Goal: Information Seeking & Learning: Learn about a topic

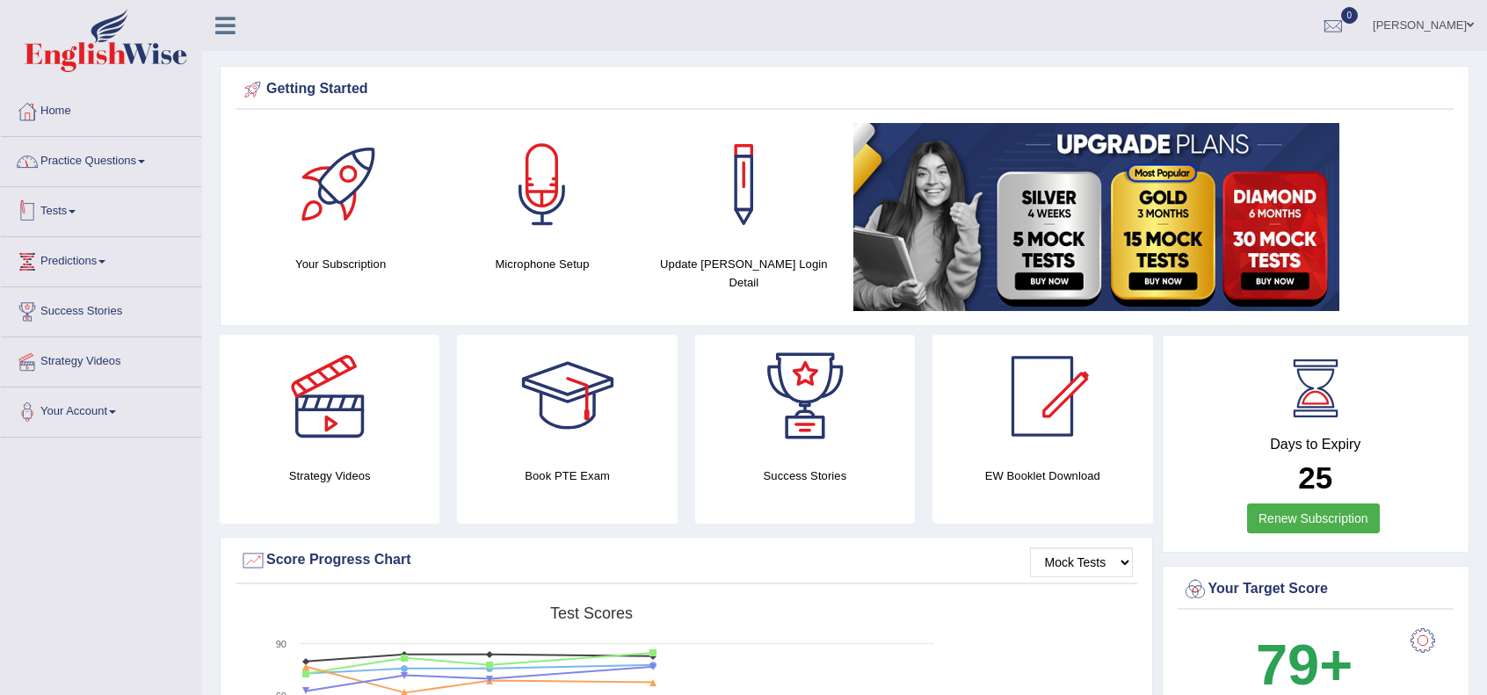
drag, startPoint x: 132, startPoint y: 175, endPoint x: 127, endPoint y: 185, distance: 11.0
click at [134, 175] on link "Practice Questions" at bounding box center [101, 159] width 200 height 44
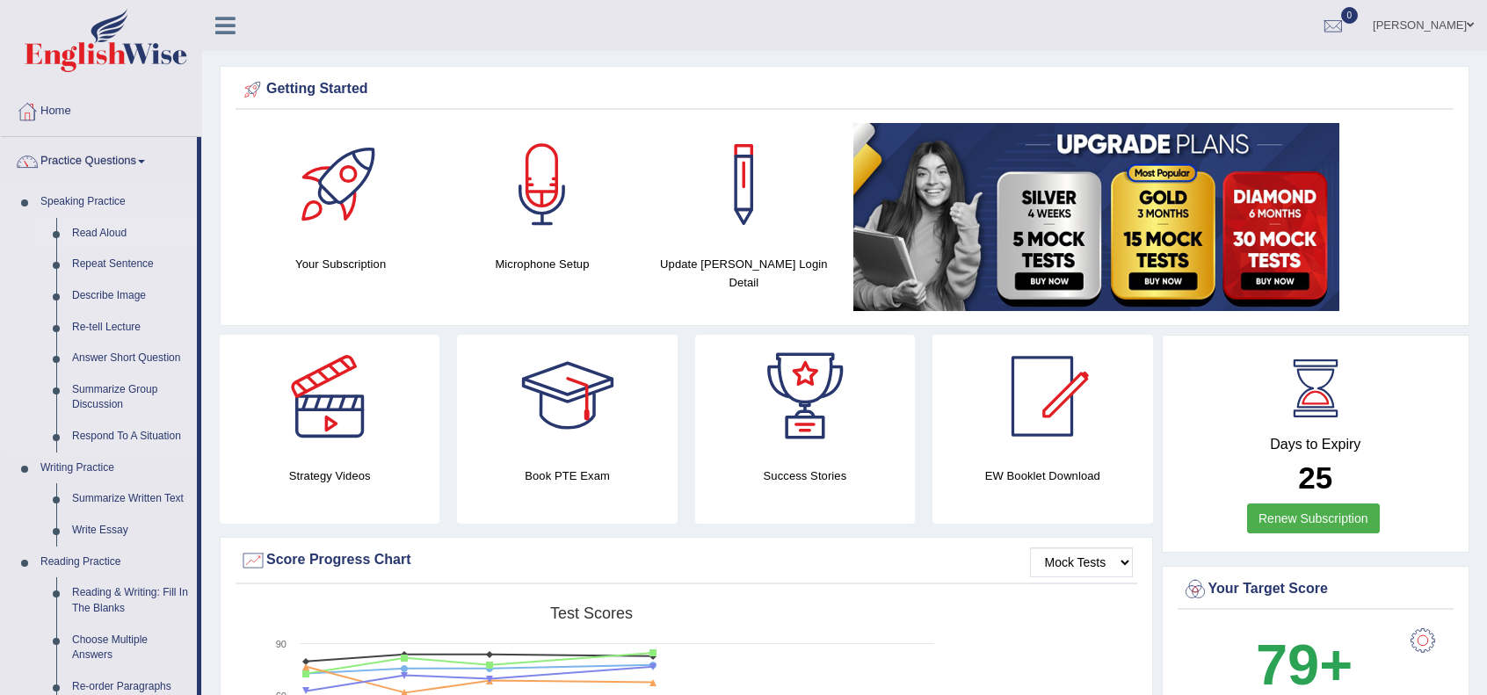
click at [98, 239] on link "Read Aloud" at bounding box center [130, 234] width 133 height 32
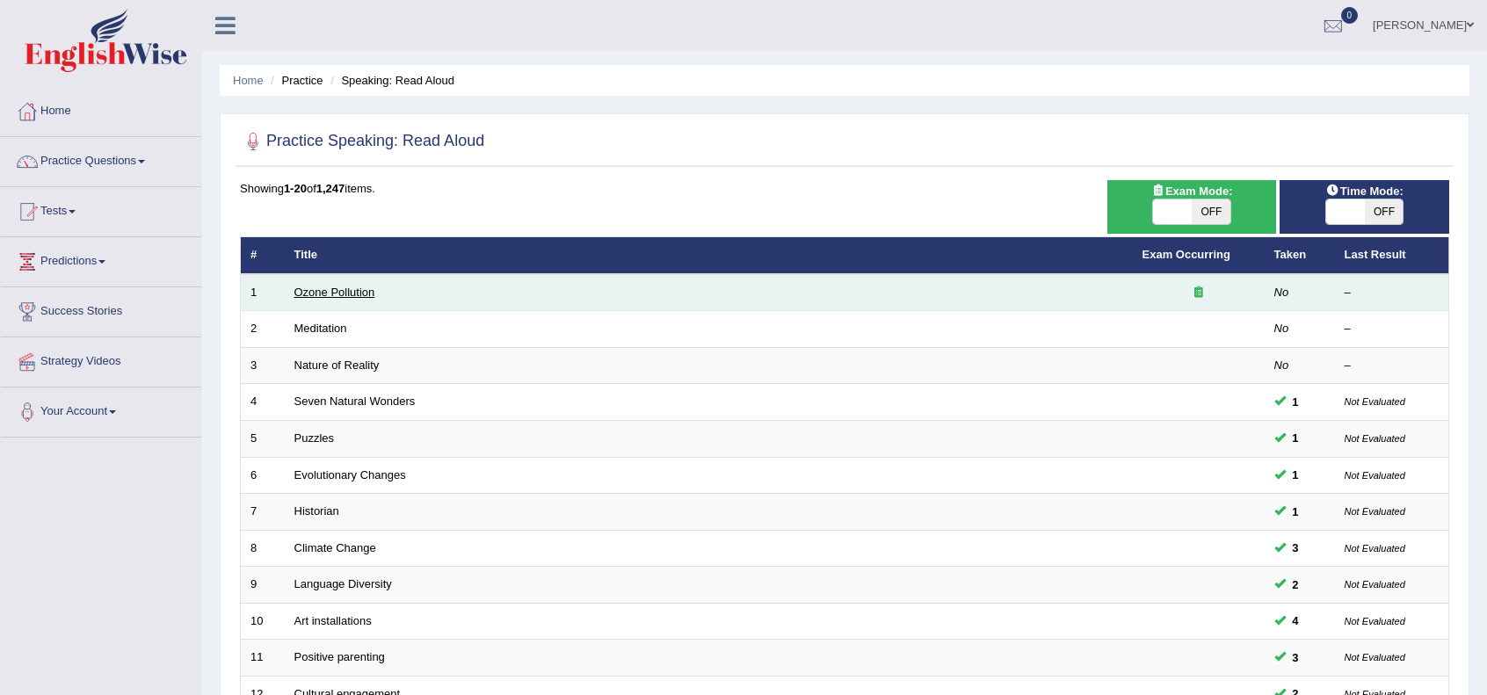
click at [312, 286] on link "Ozone Pollution" at bounding box center [334, 292] width 81 height 13
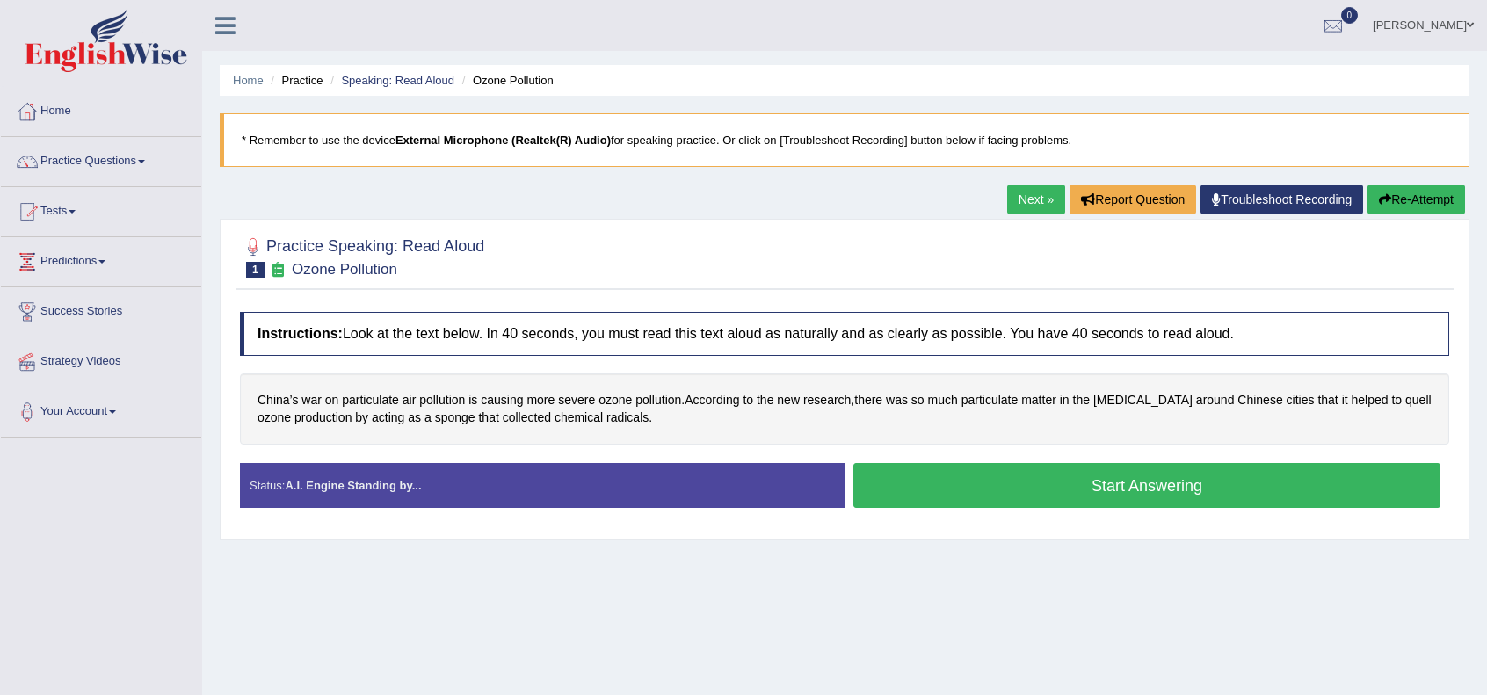
scroll to position [58, 0]
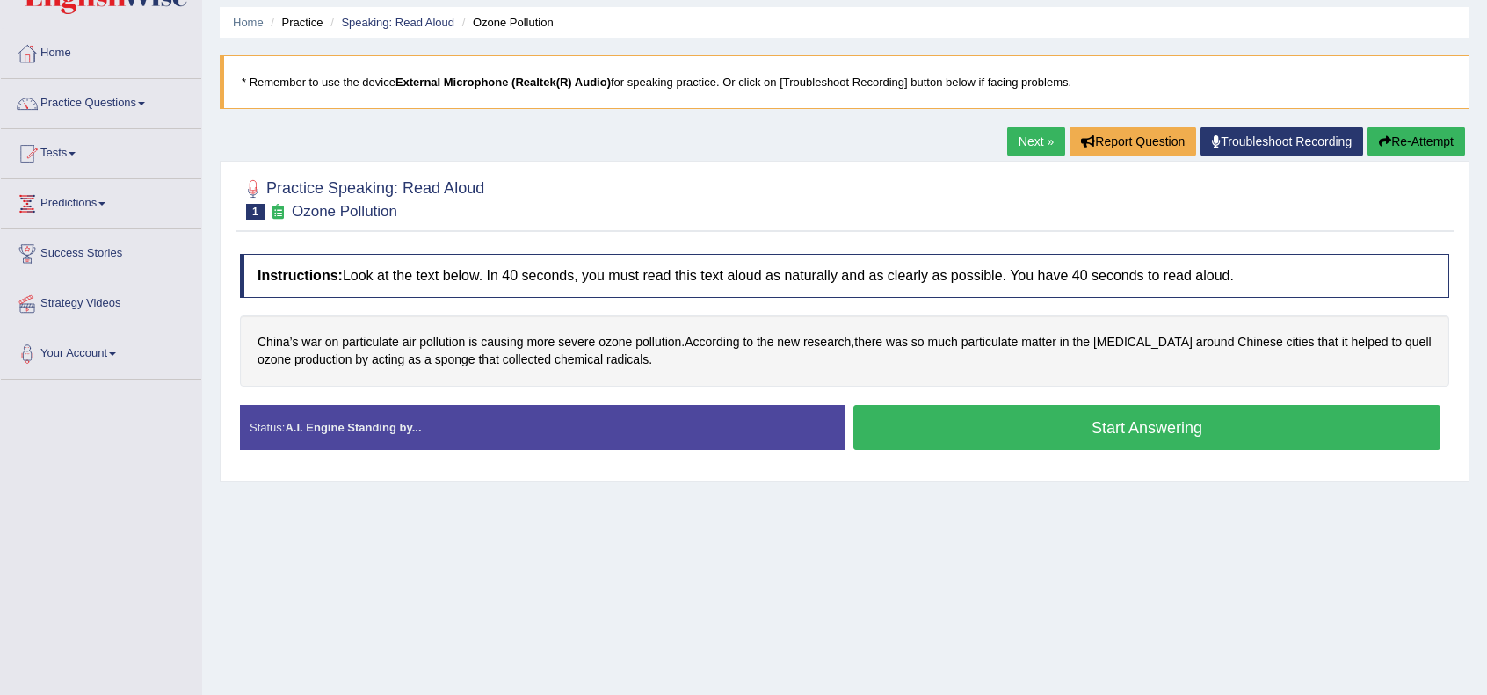
click at [1026, 446] on button "Start Answering" at bounding box center [1146, 427] width 587 height 45
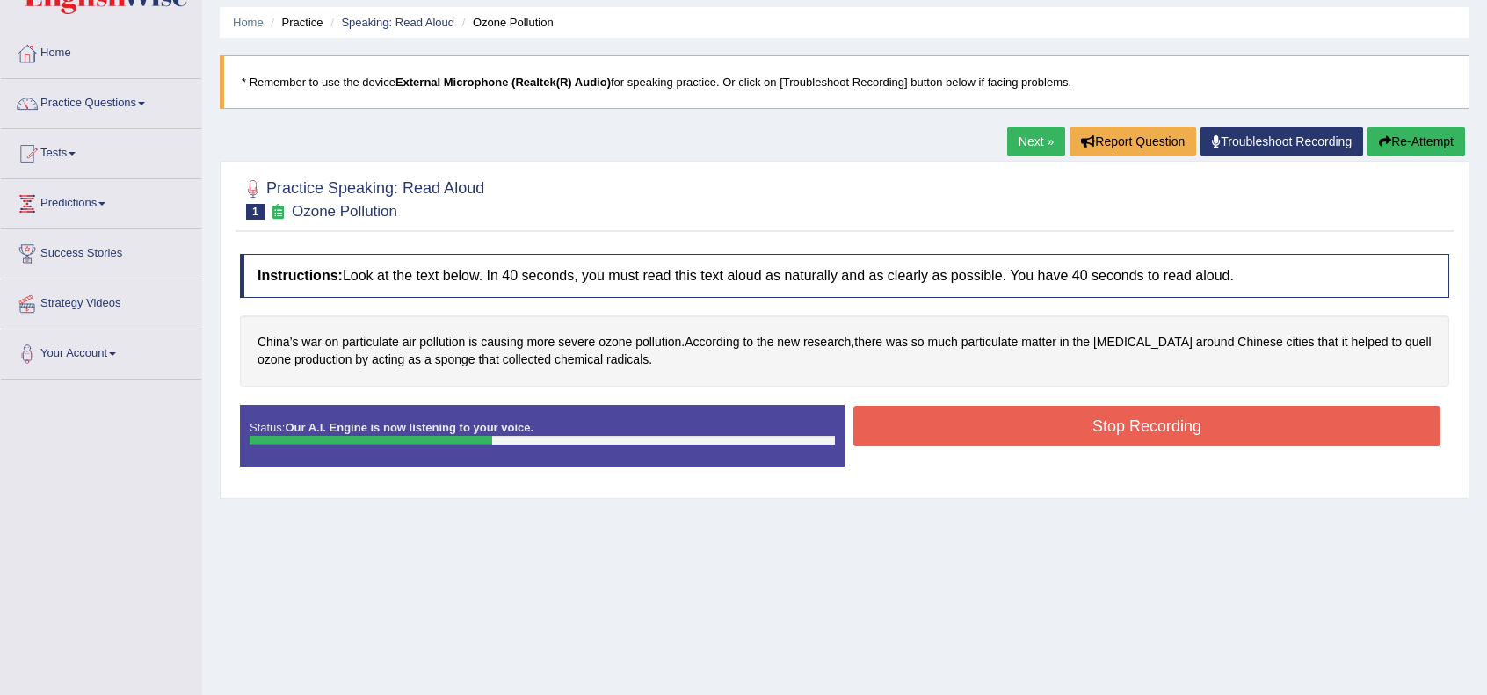
click at [1026, 410] on button "Stop Recording" at bounding box center [1146, 426] width 587 height 40
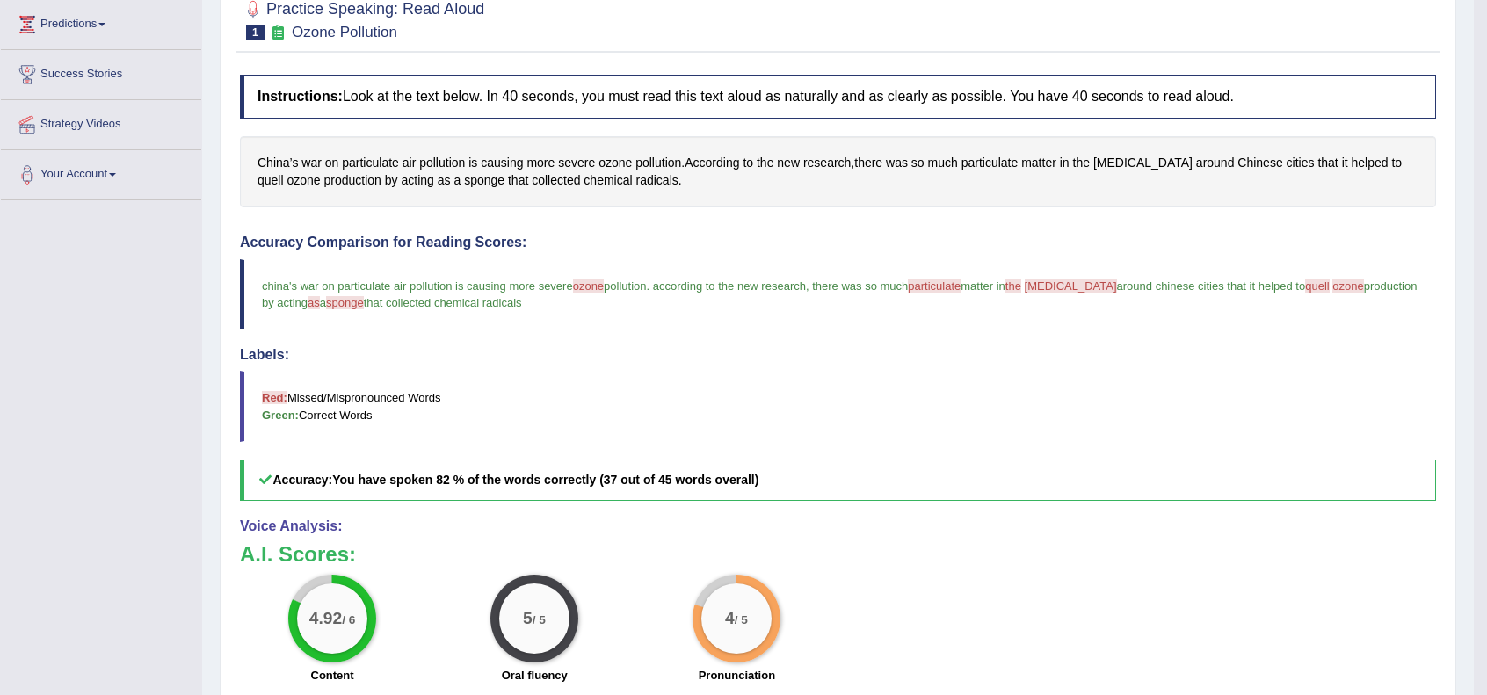
scroll to position [0, 0]
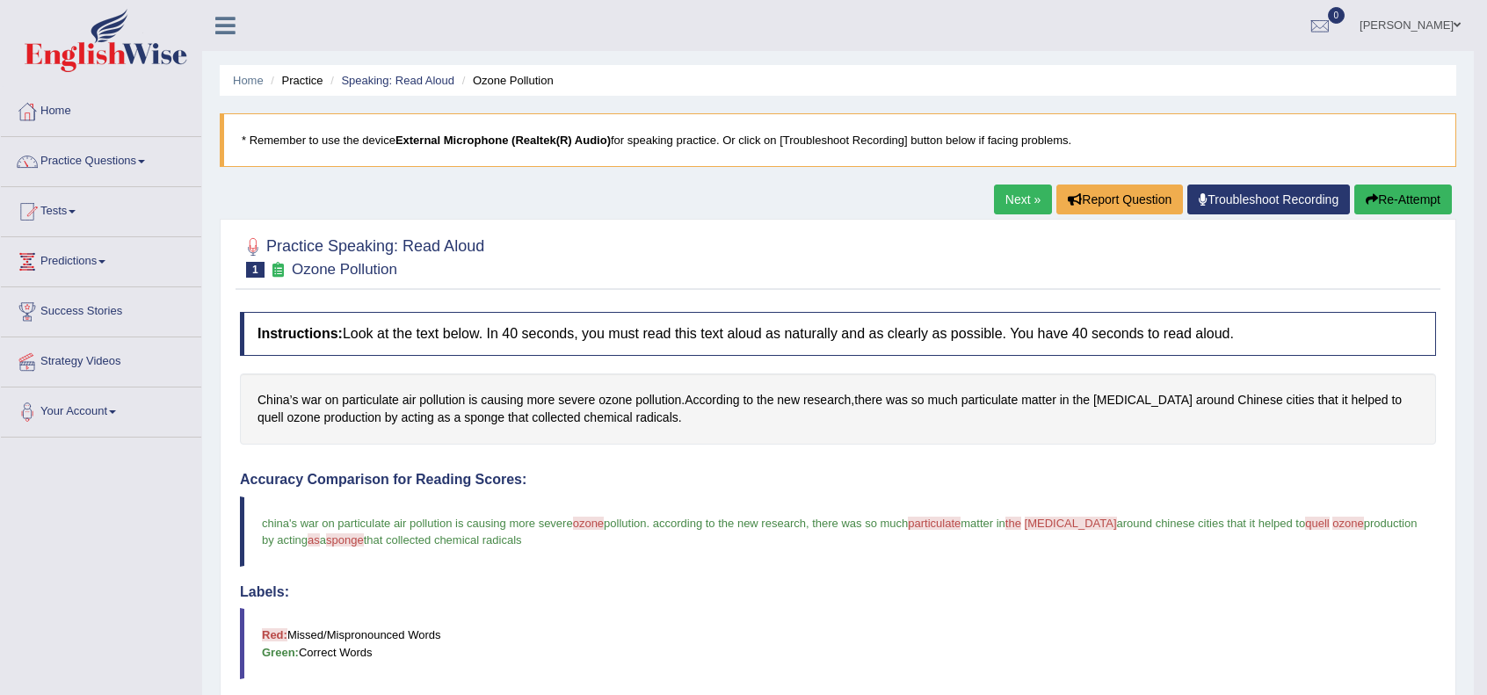
click at [1019, 191] on link "Next »" at bounding box center [1023, 200] width 58 height 30
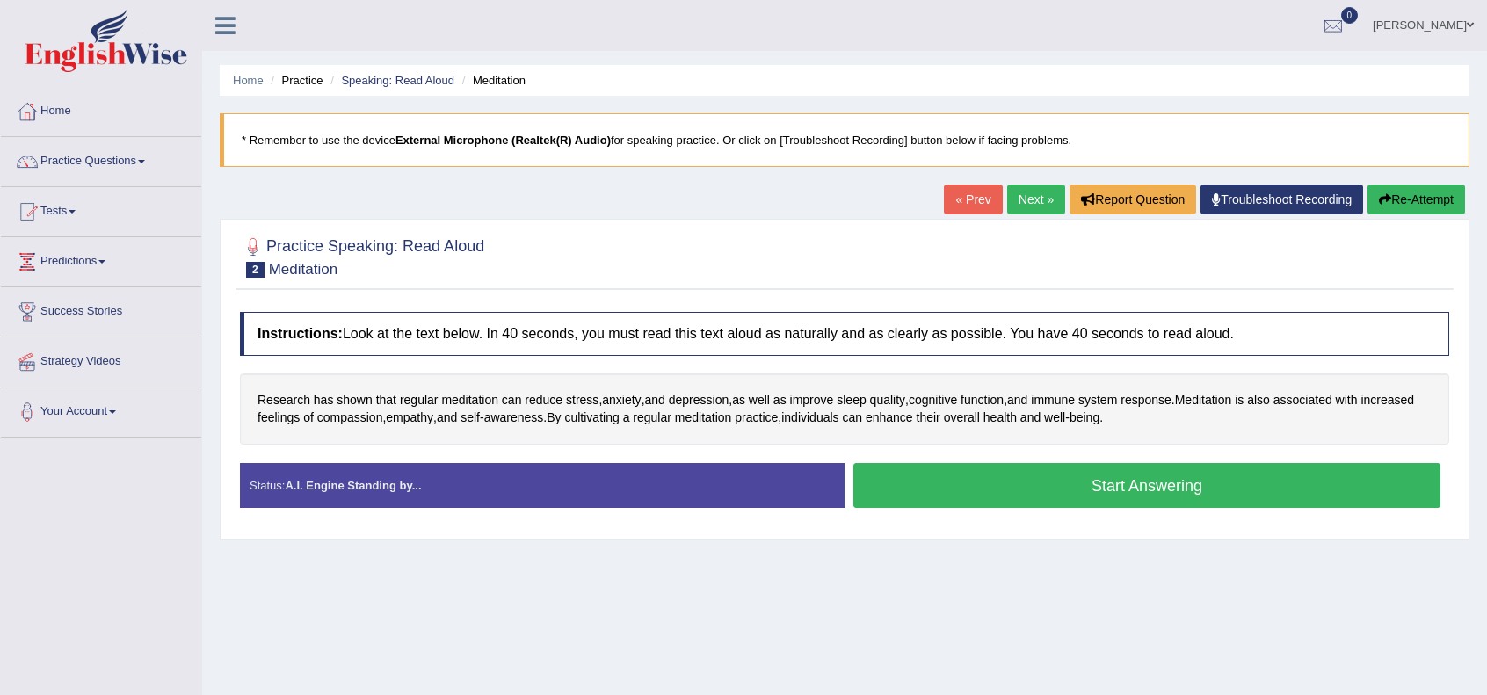
click at [980, 484] on button "Start Answering" at bounding box center [1146, 485] width 587 height 45
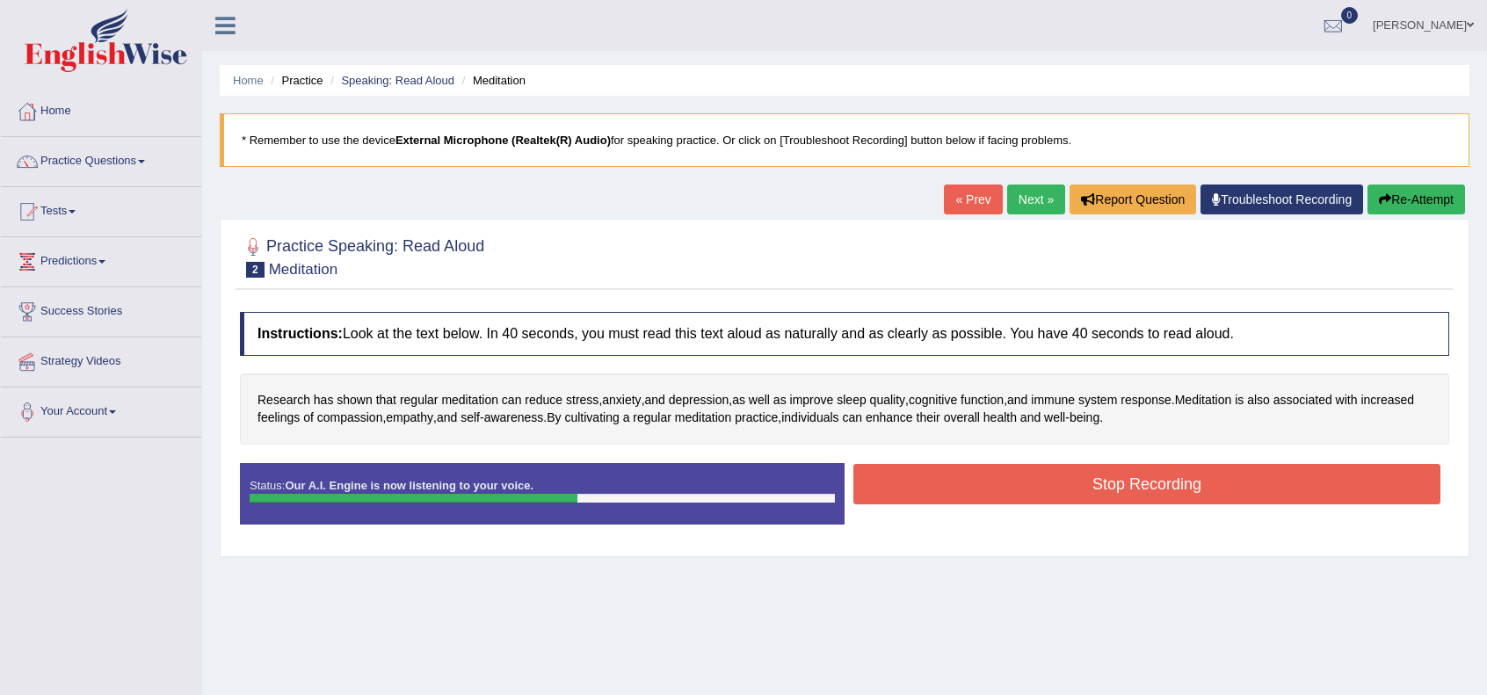
click at [980, 484] on button "Stop Recording" at bounding box center [1146, 484] width 587 height 40
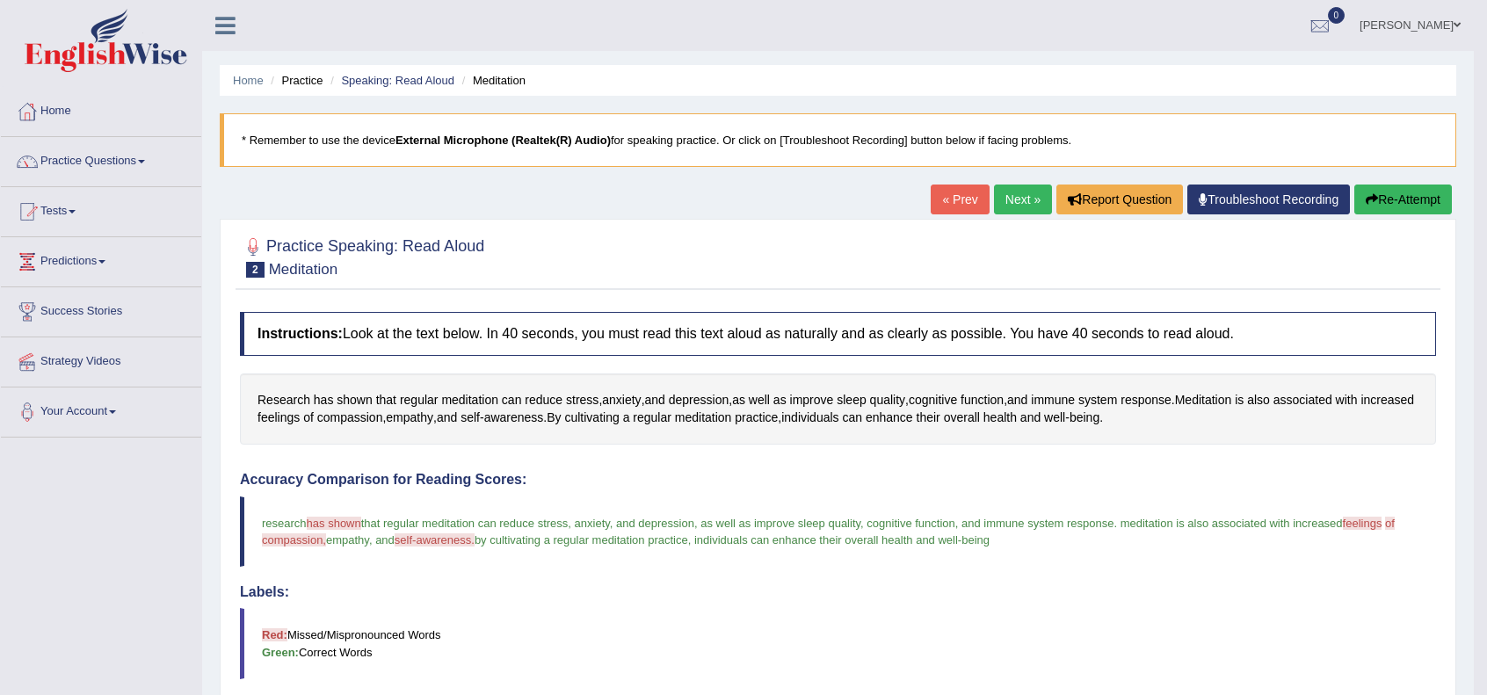
click at [1006, 212] on link "Next »" at bounding box center [1023, 200] width 58 height 30
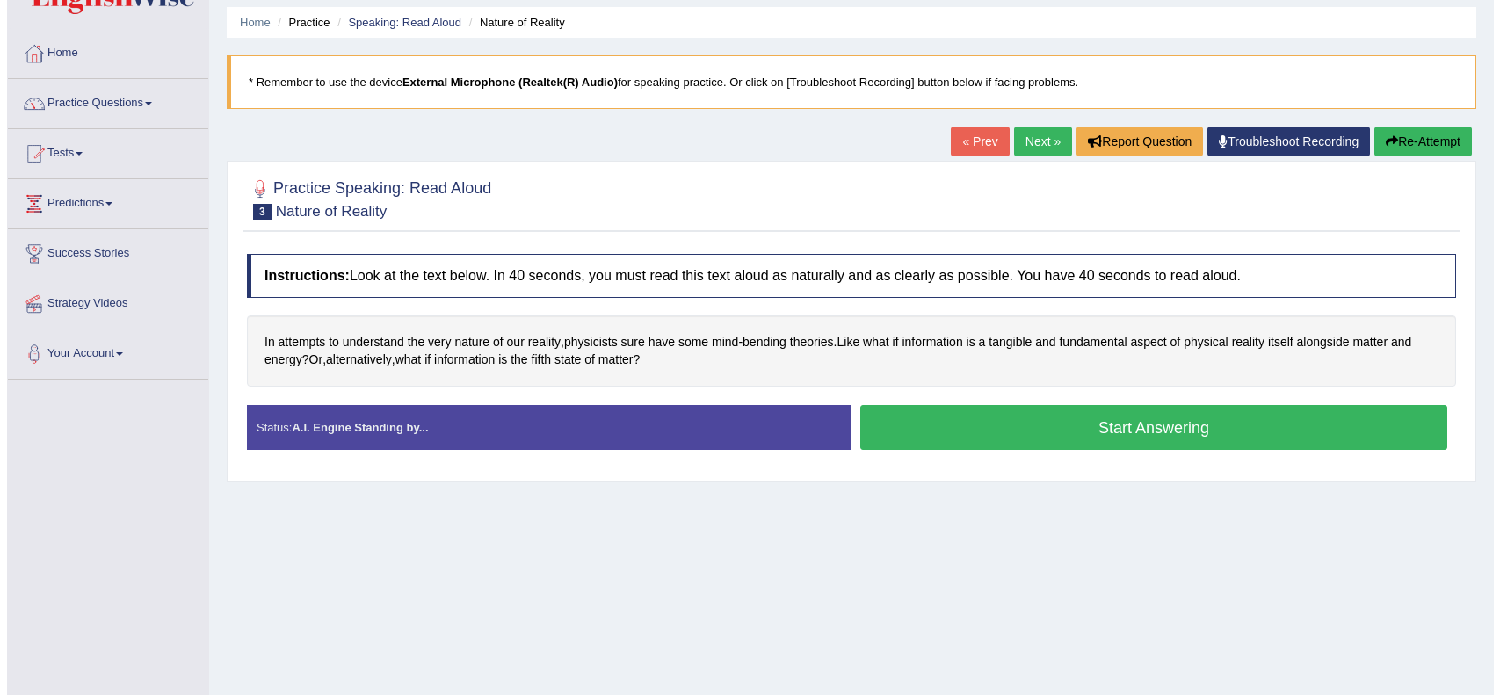
scroll to position [58, 0]
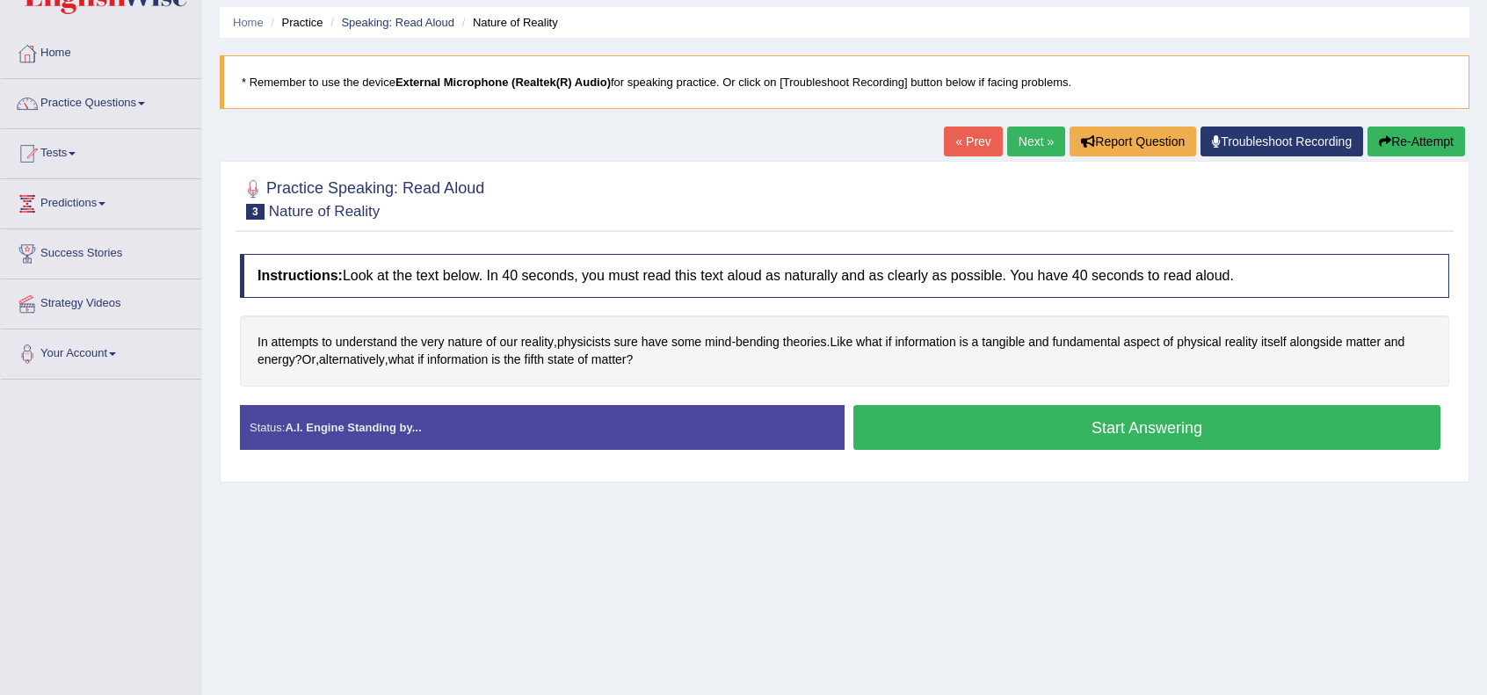
click at [963, 423] on button "Start Answering" at bounding box center [1146, 427] width 587 height 45
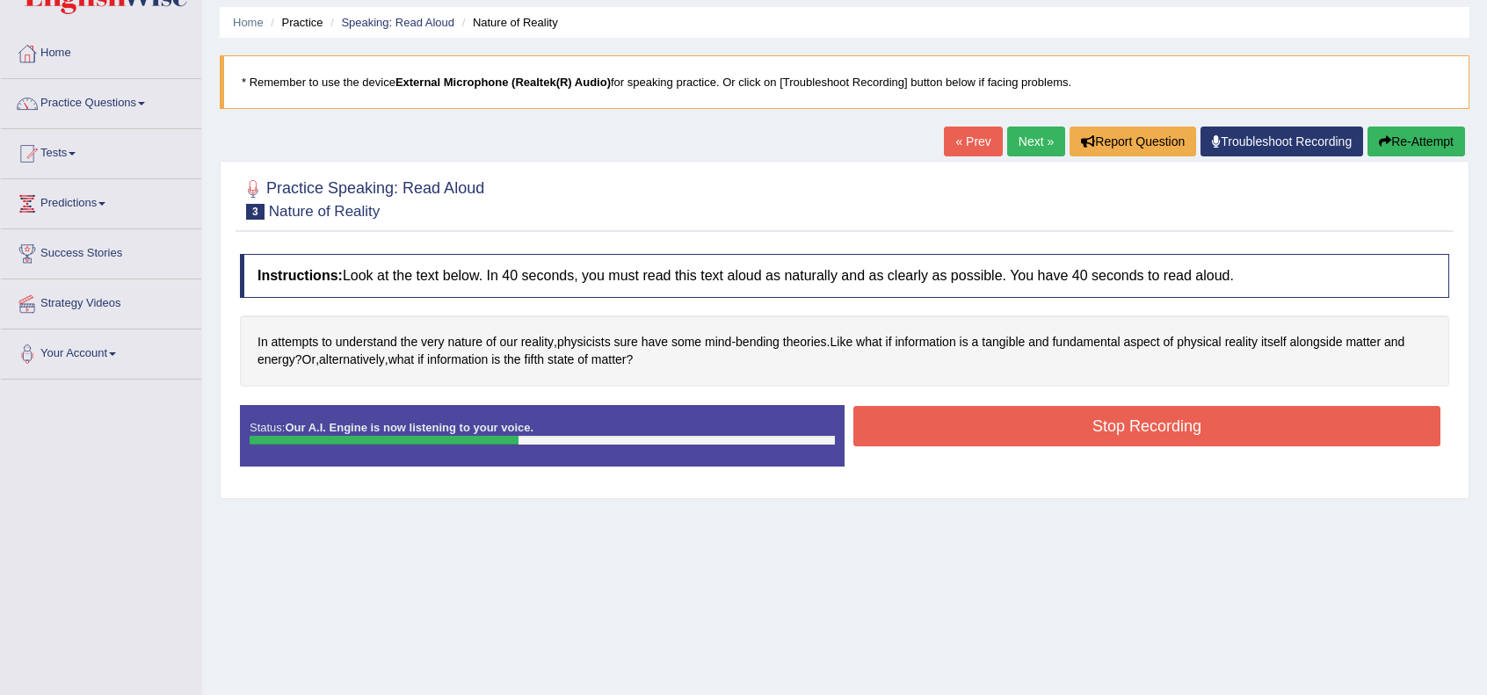
click at [984, 447] on div "Status: Our A.I. Engine is now listening to your voice. Start Answering Stop Re…" at bounding box center [844, 444] width 1209 height 79
click at [990, 431] on button "Stop Recording" at bounding box center [1146, 426] width 587 height 40
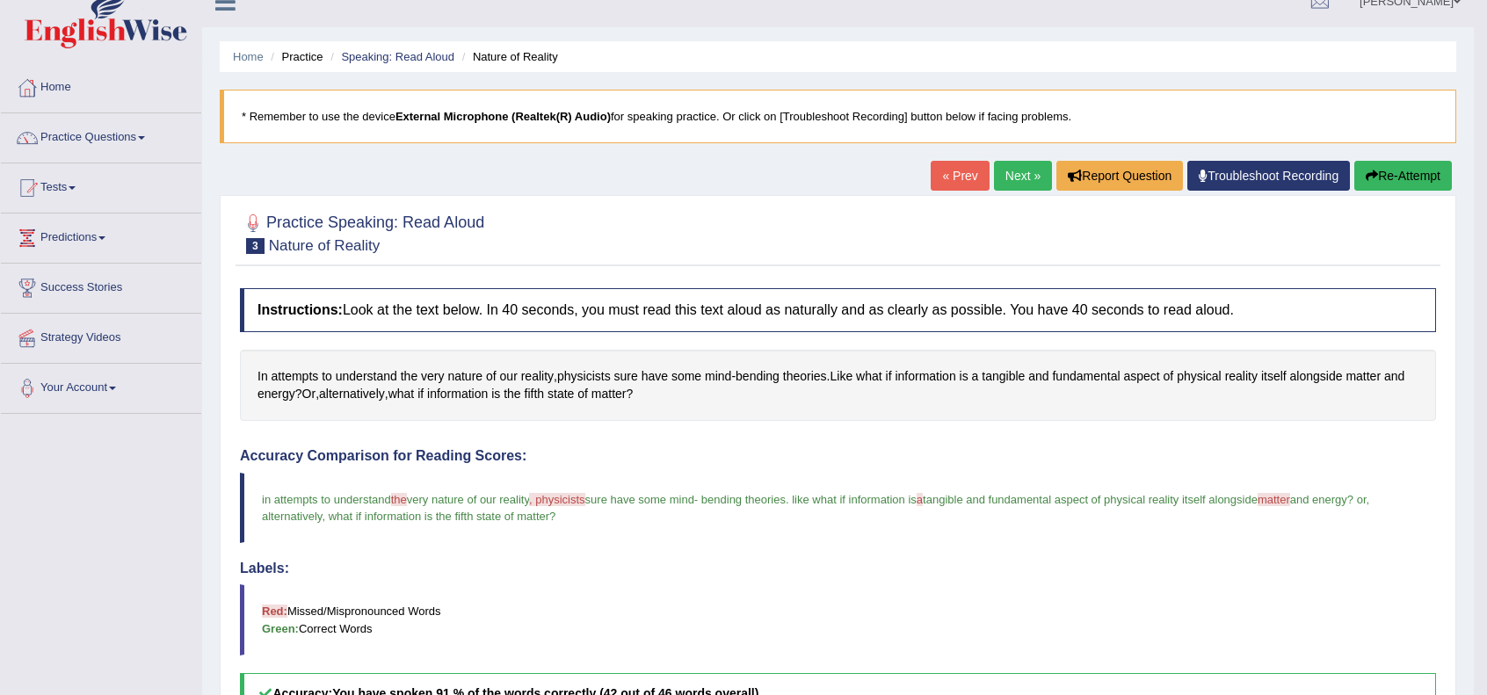
scroll to position [0, 0]
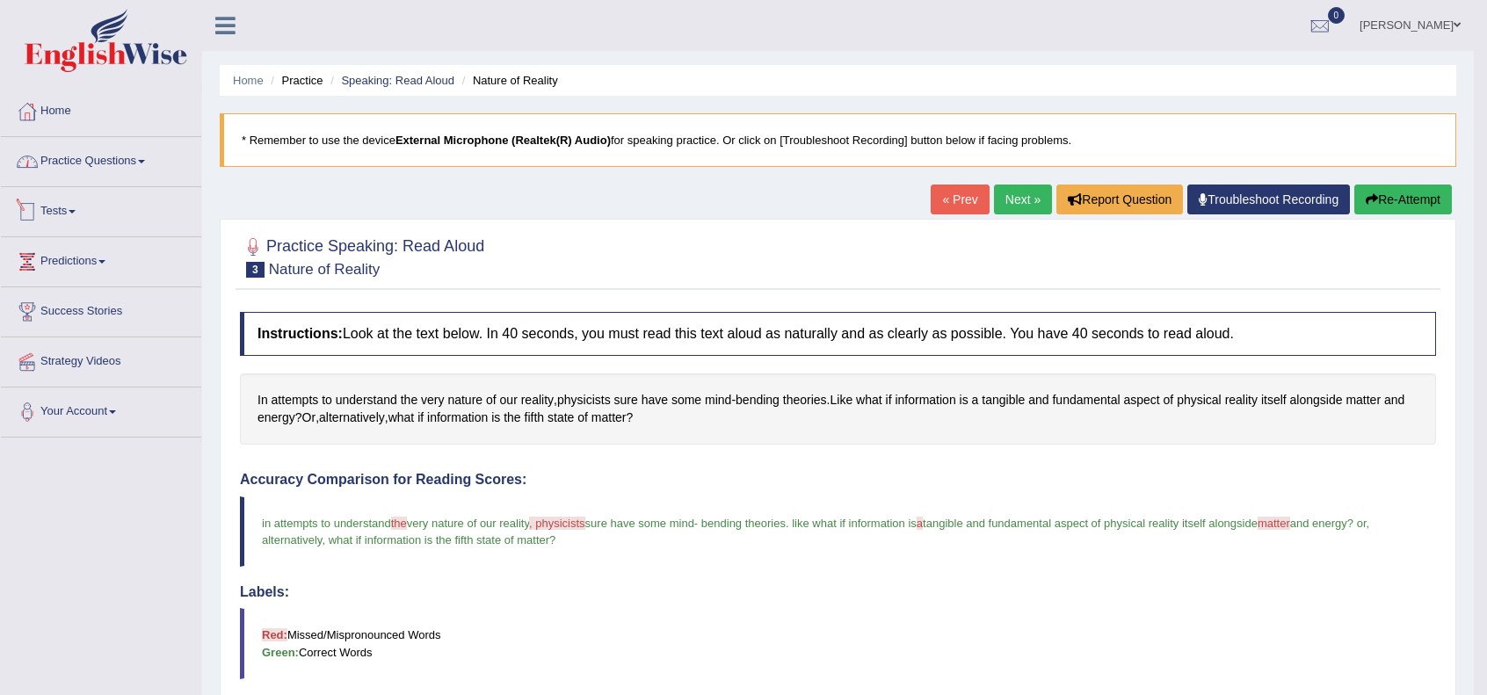
click at [68, 159] on link "Practice Questions" at bounding box center [101, 159] width 200 height 44
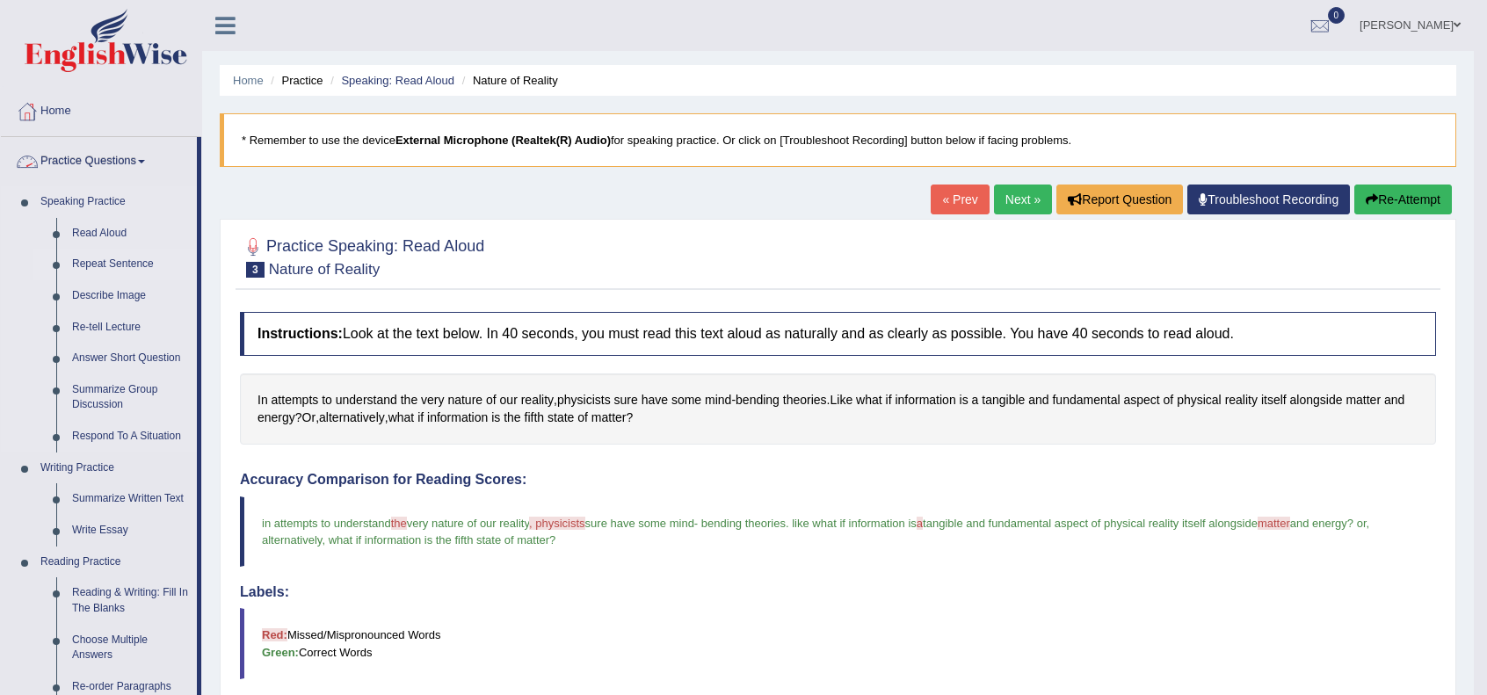
click at [112, 266] on link "Repeat Sentence" at bounding box center [130, 265] width 133 height 32
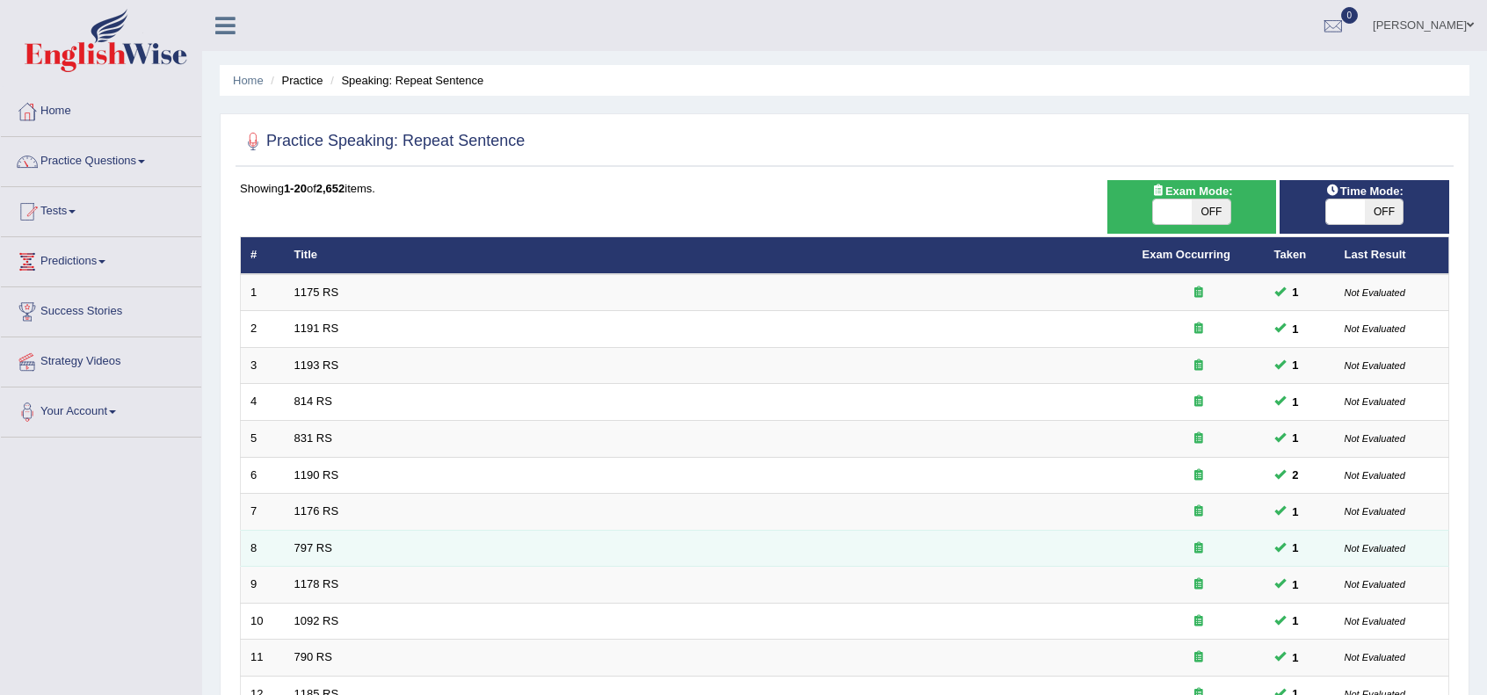
scroll to position [460, 0]
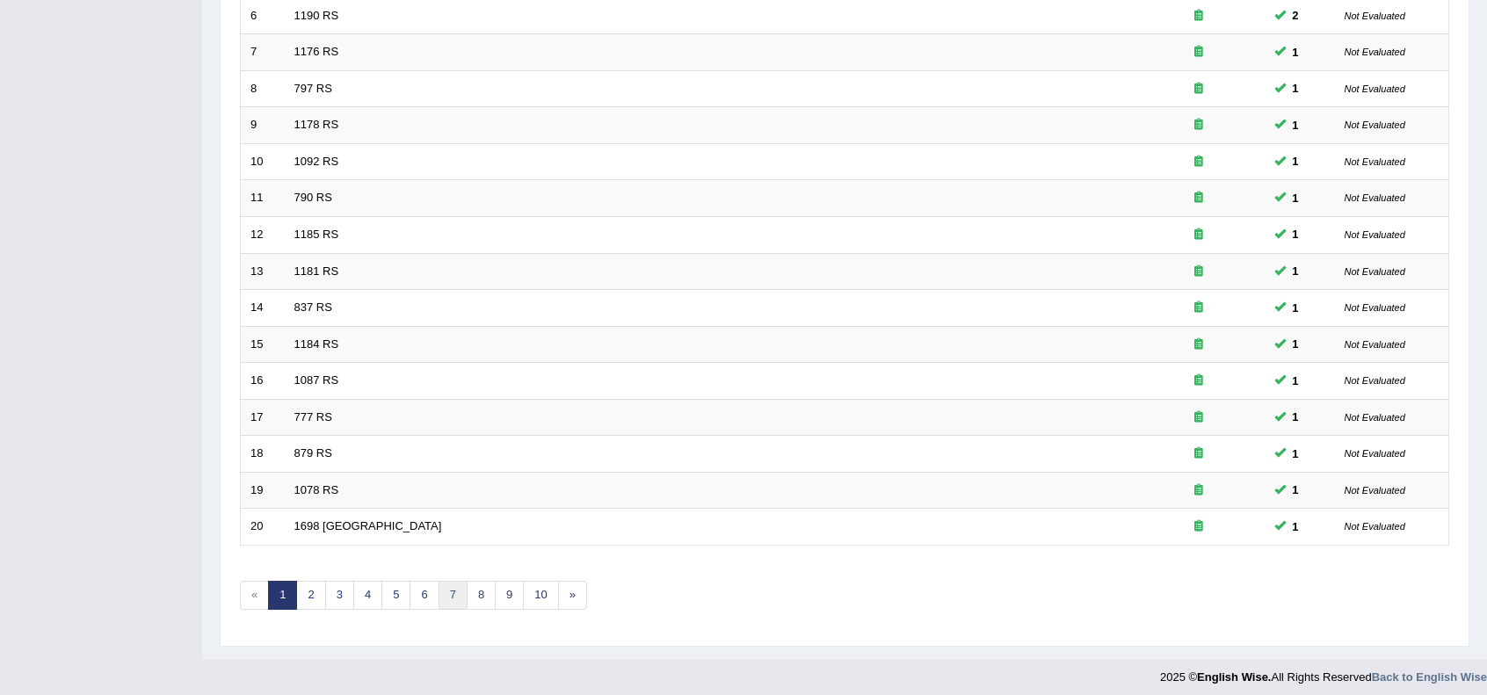
click at [453, 601] on link "7" at bounding box center [452, 595] width 29 height 29
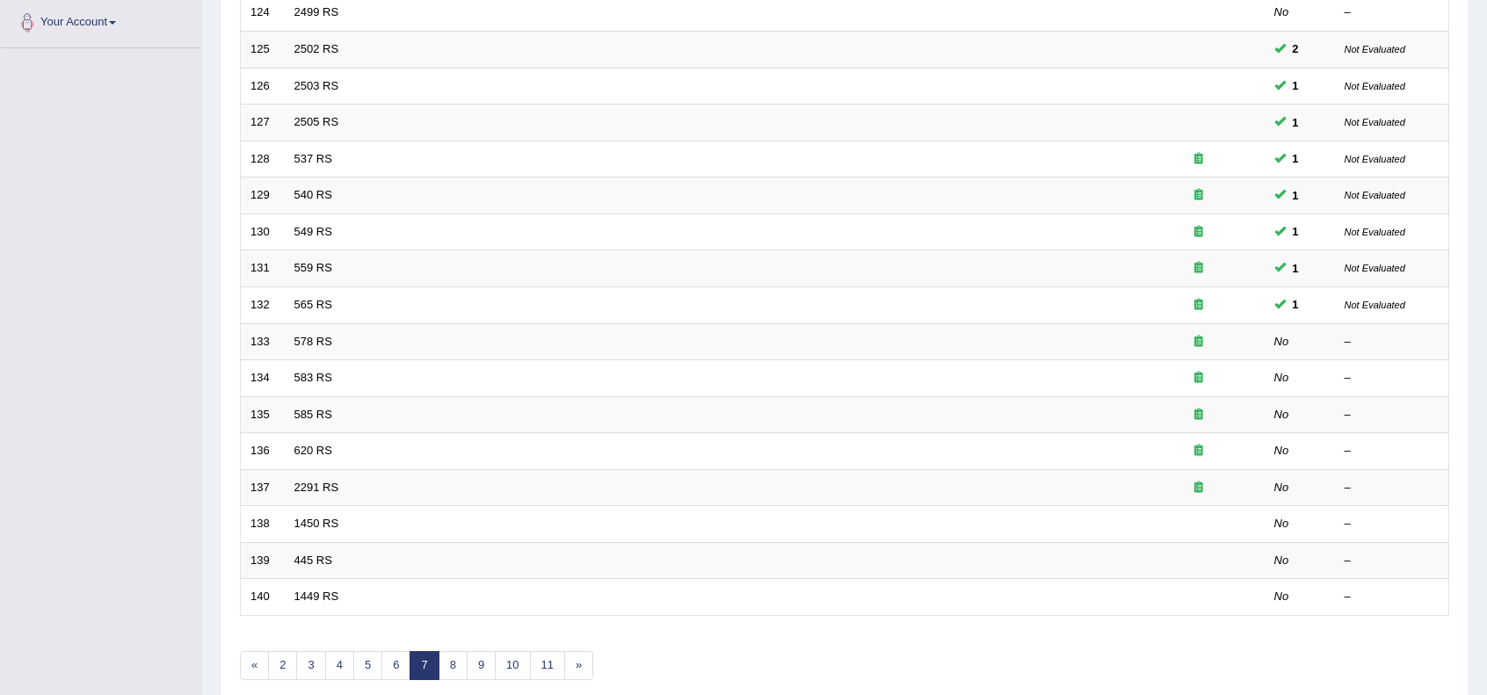
scroll to position [460, 0]
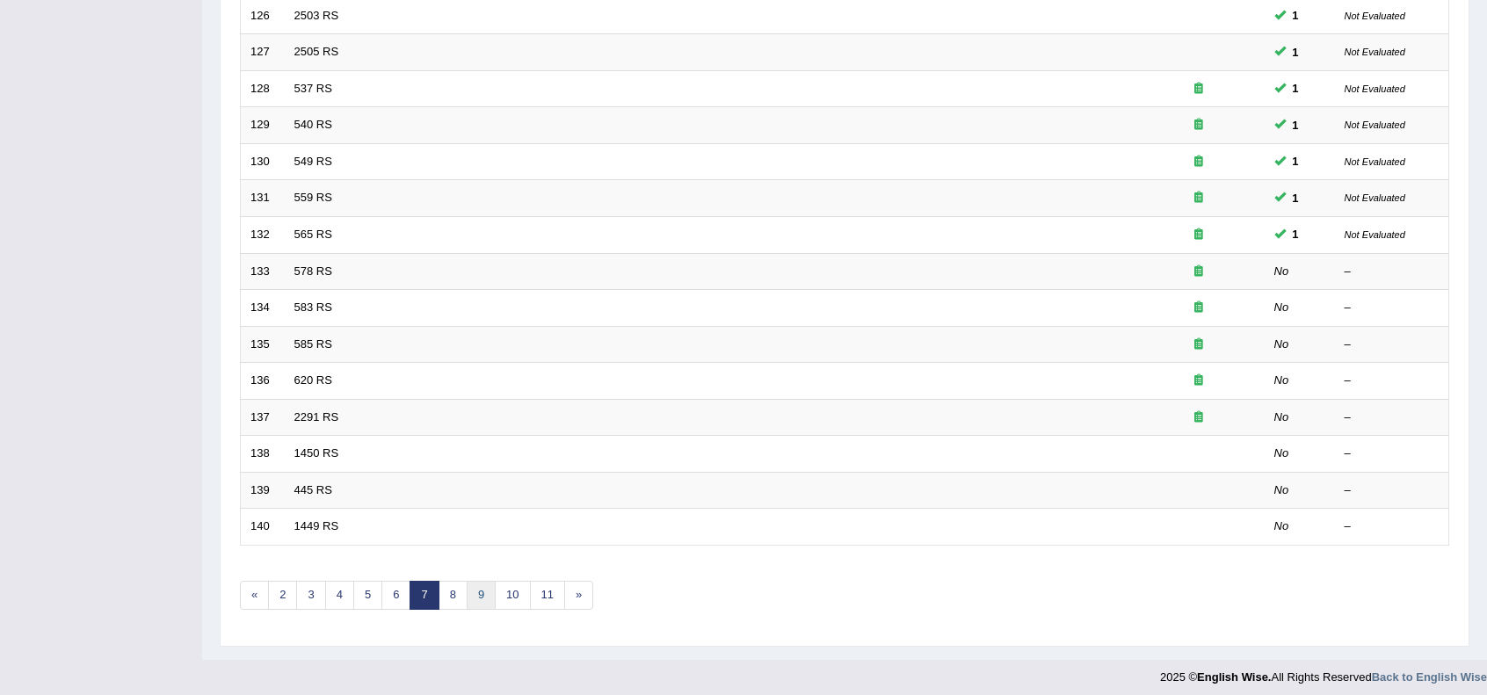
click at [467, 589] on link "9" at bounding box center [481, 595] width 29 height 29
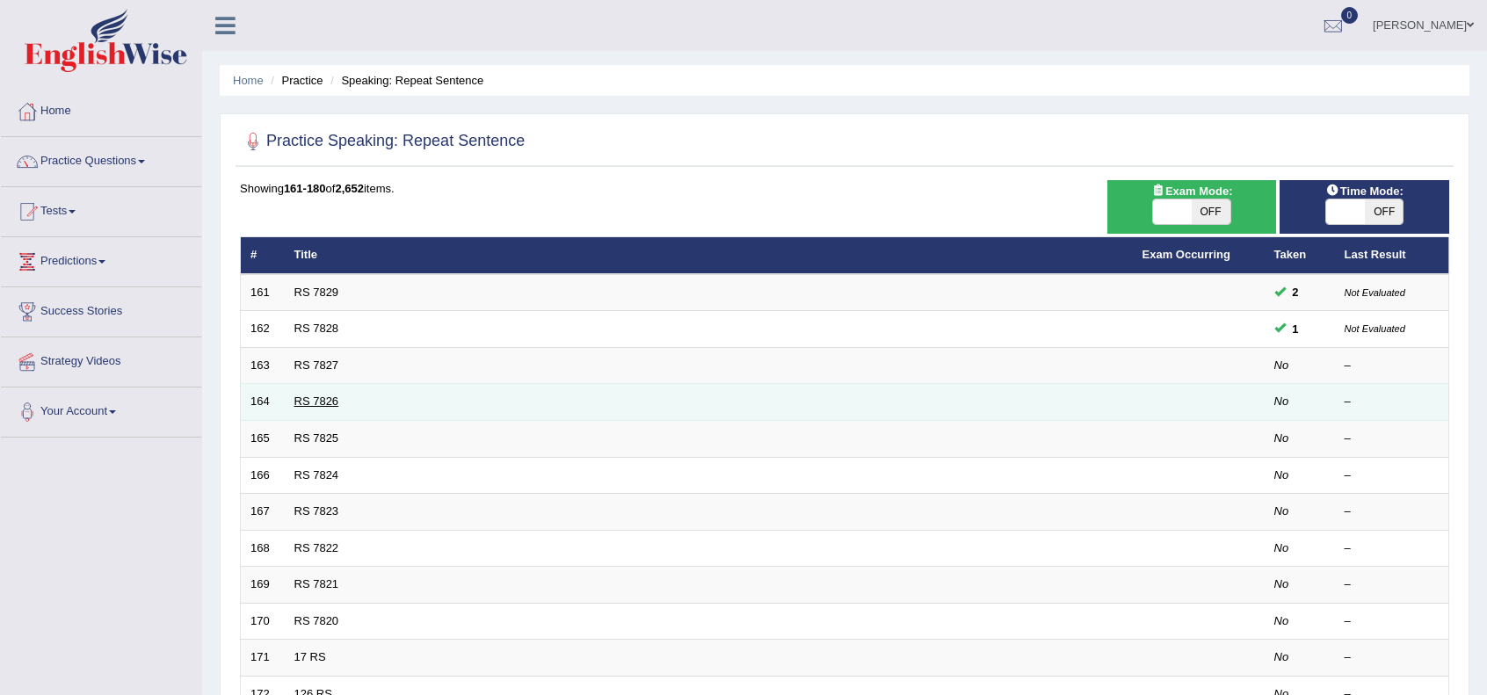
click at [303, 400] on link "RS 7826" at bounding box center [316, 401] width 45 height 13
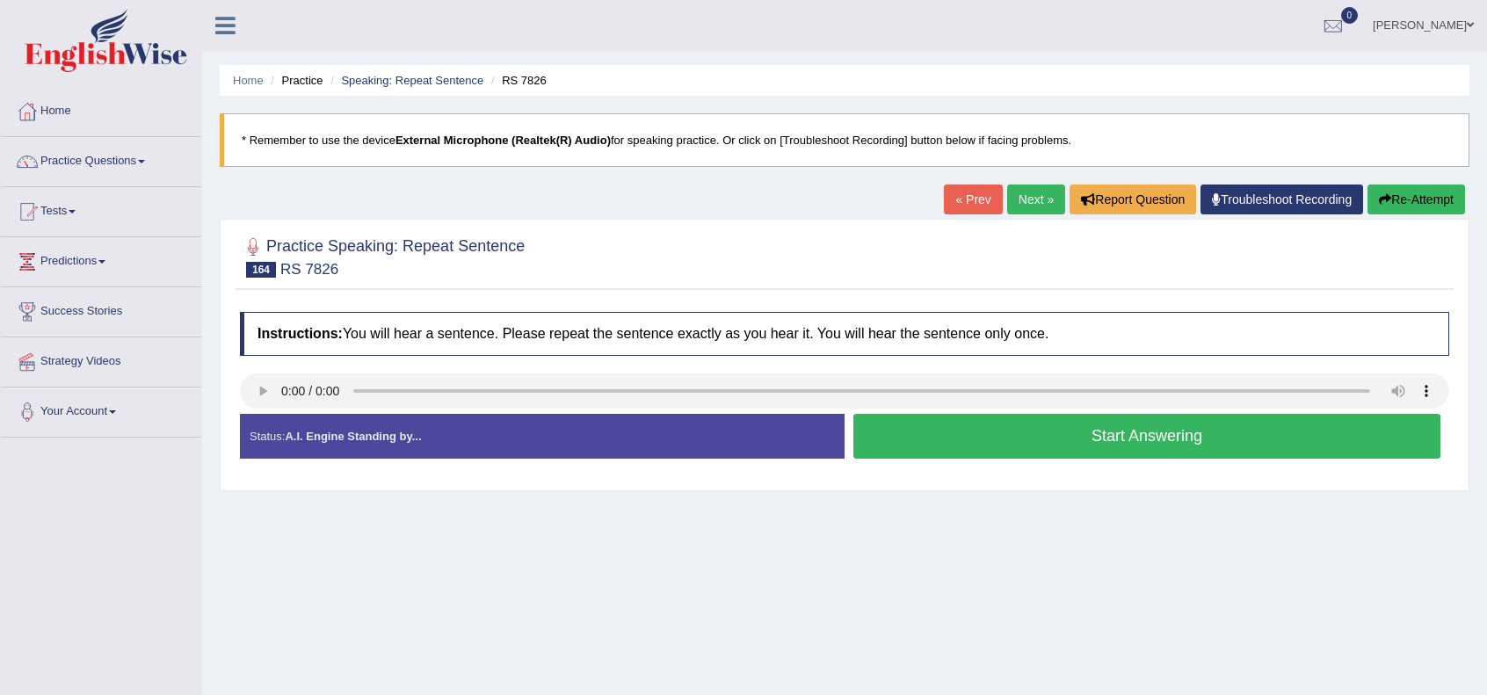
click at [1030, 419] on button "Start Answering" at bounding box center [1146, 436] width 587 height 45
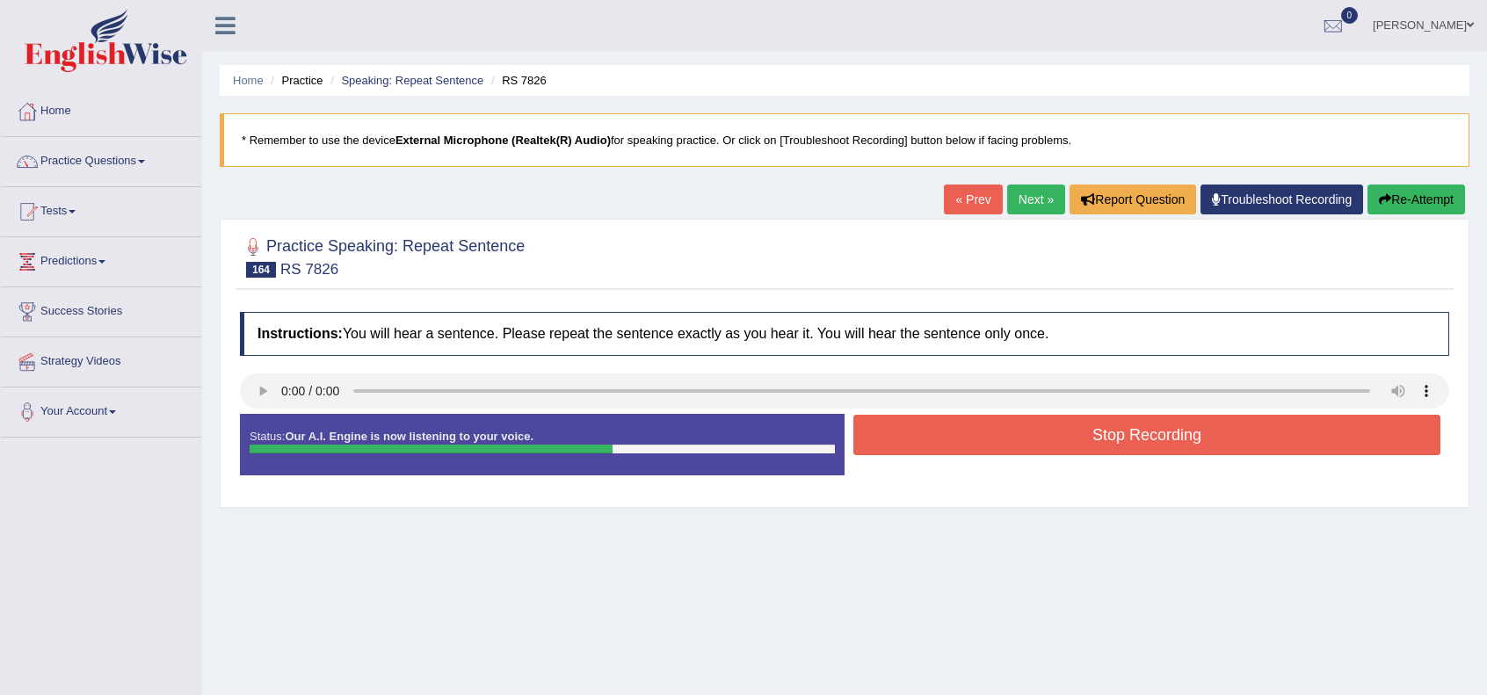
click at [1026, 435] on button "Stop Recording" at bounding box center [1146, 435] width 587 height 40
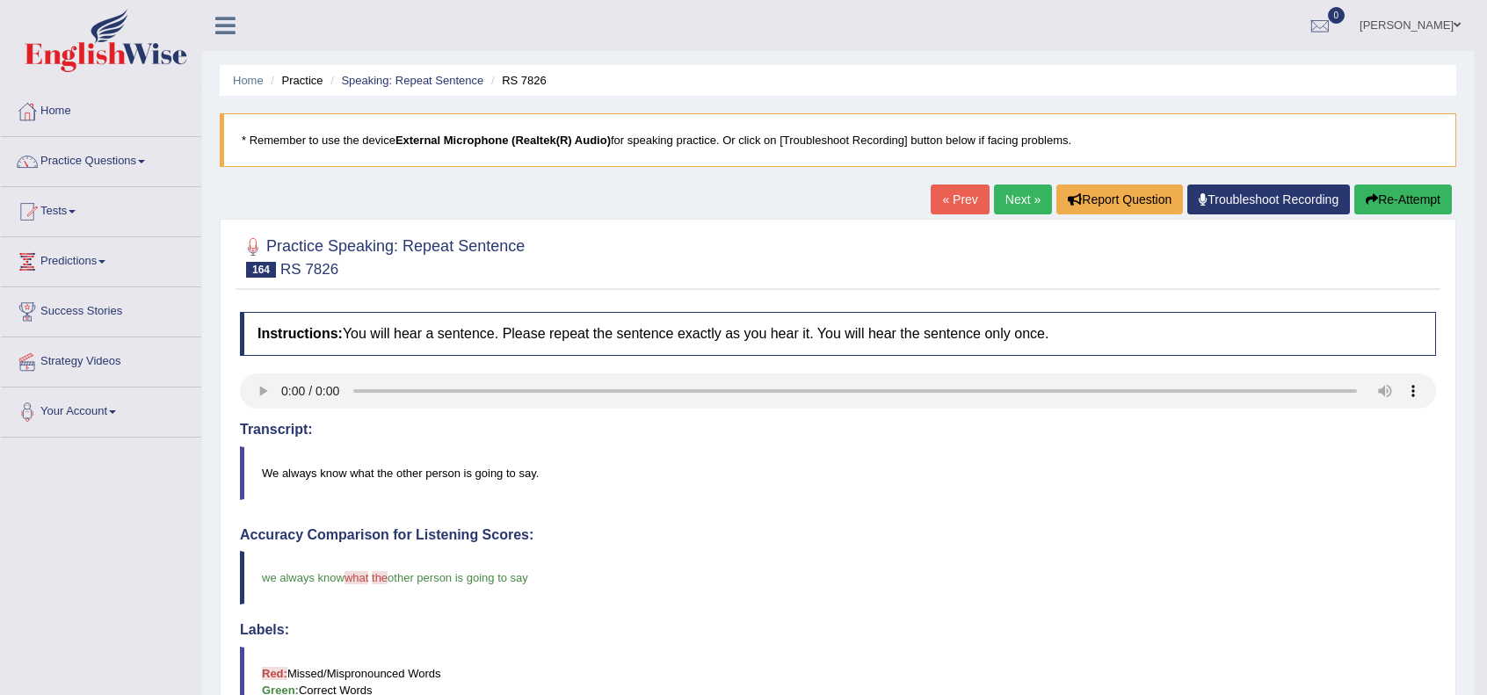
click at [1030, 197] on link "Next »" at bounding box center [1023, 200] width 58 height 30
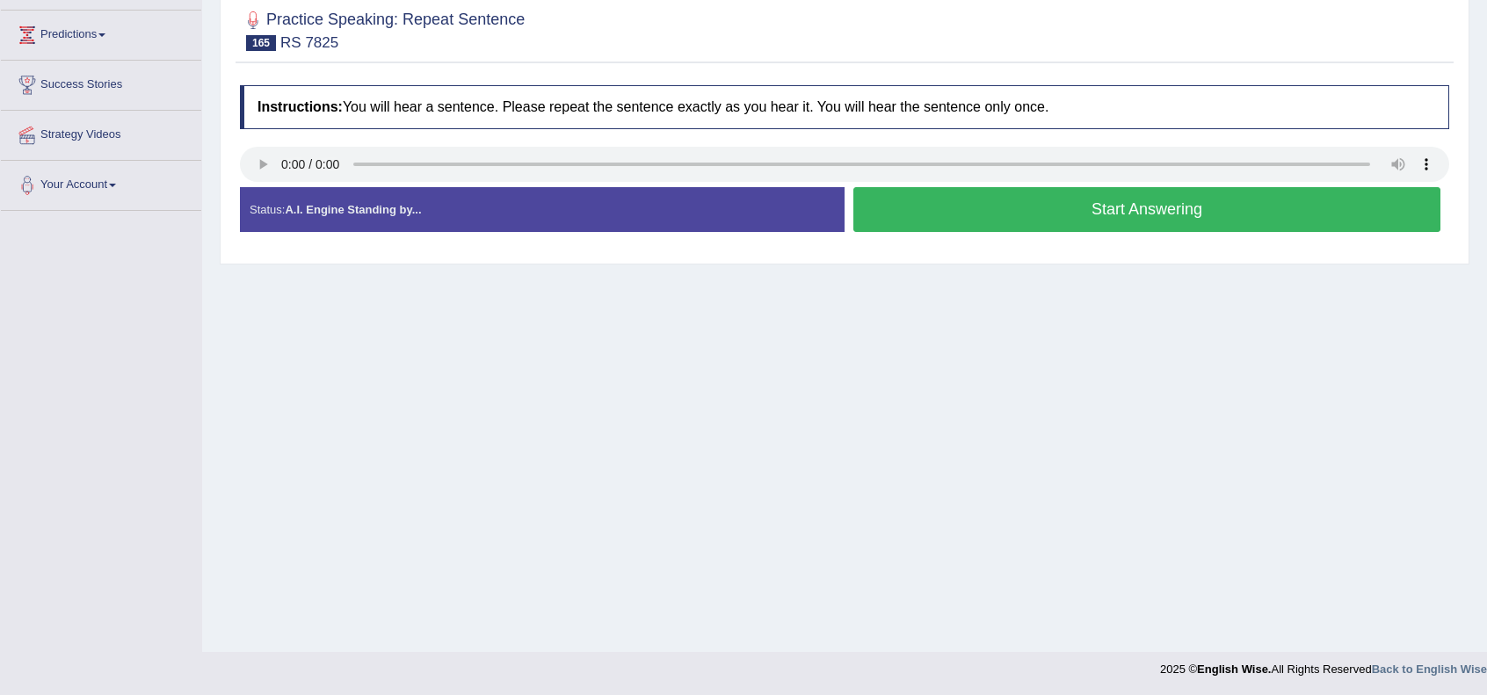
click at [1110, 206] on button "Start Answering" at bounding box center [1146, 209] width 587 height 45
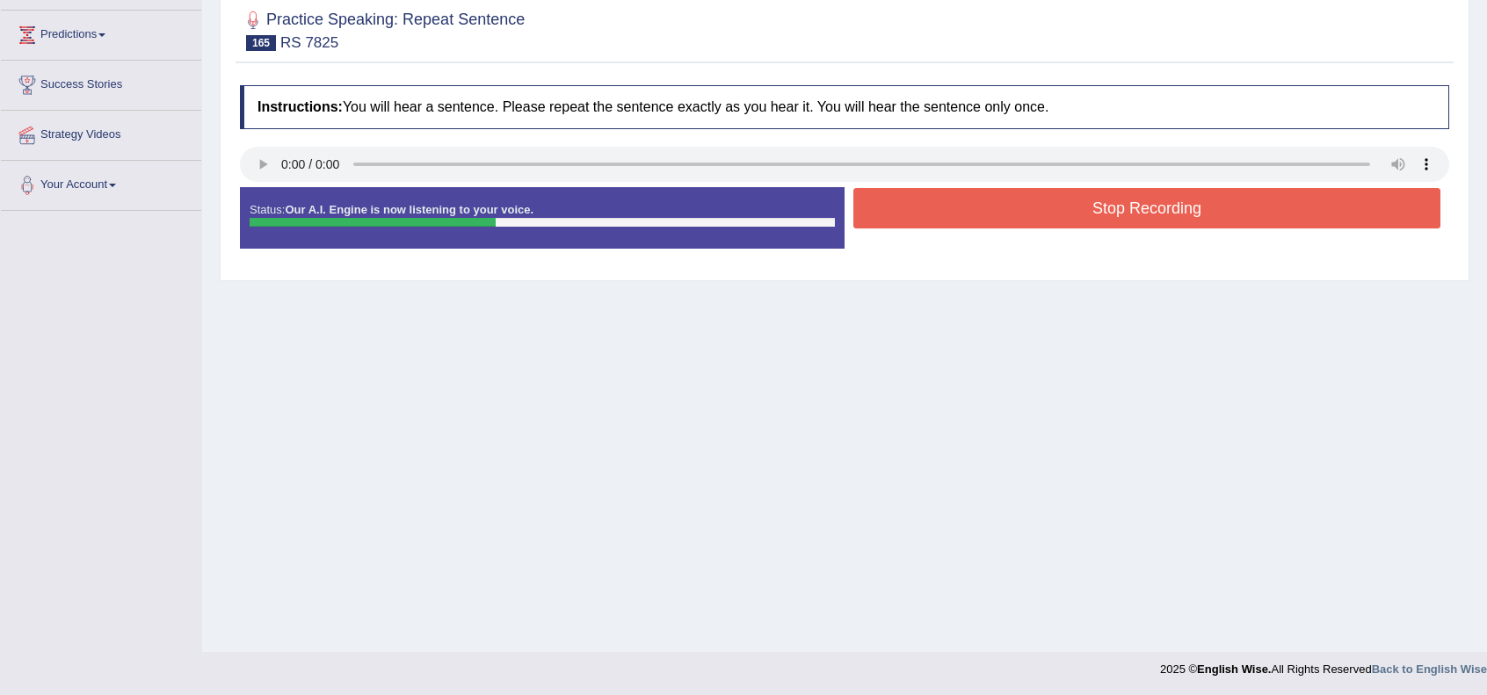
click at [1110, 206] on button "Stop Recording" at bounding box center [1146, 208] width 587 height 40
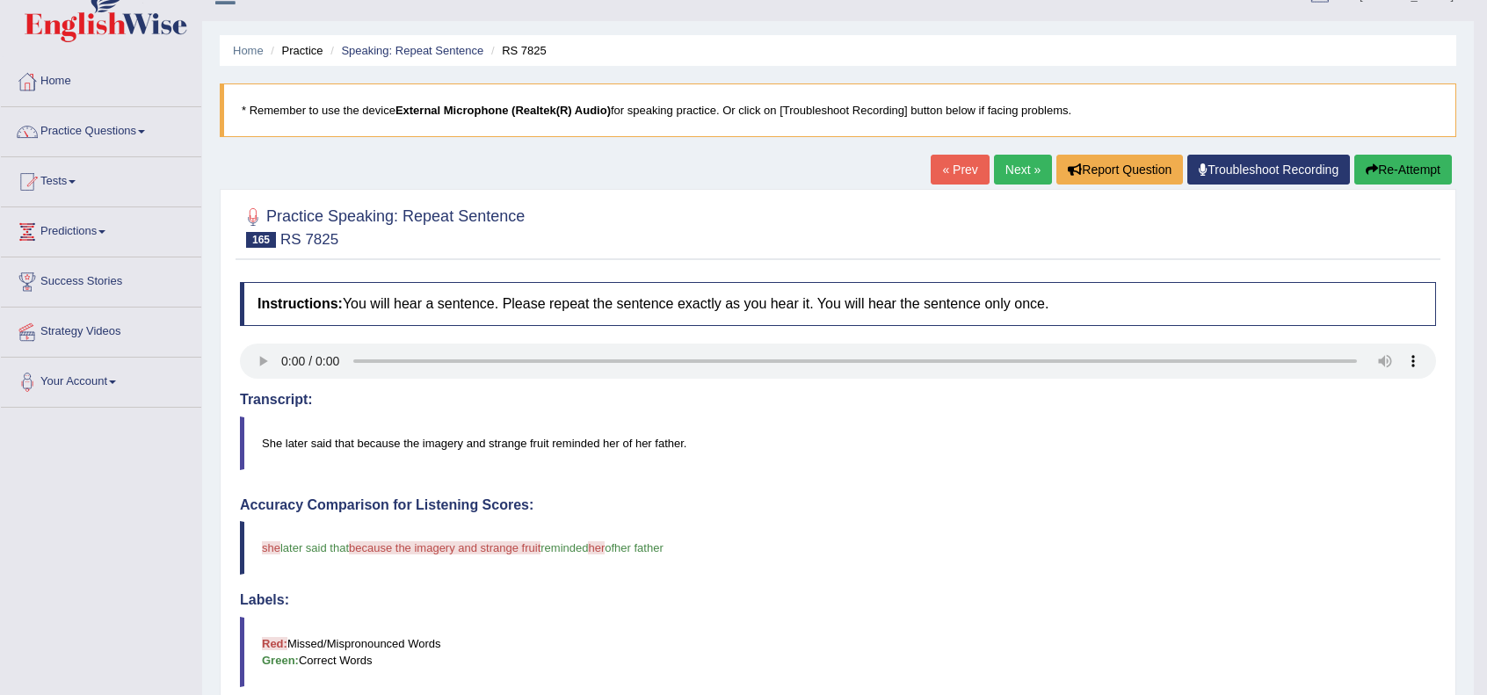
scroll to position [18, 0]
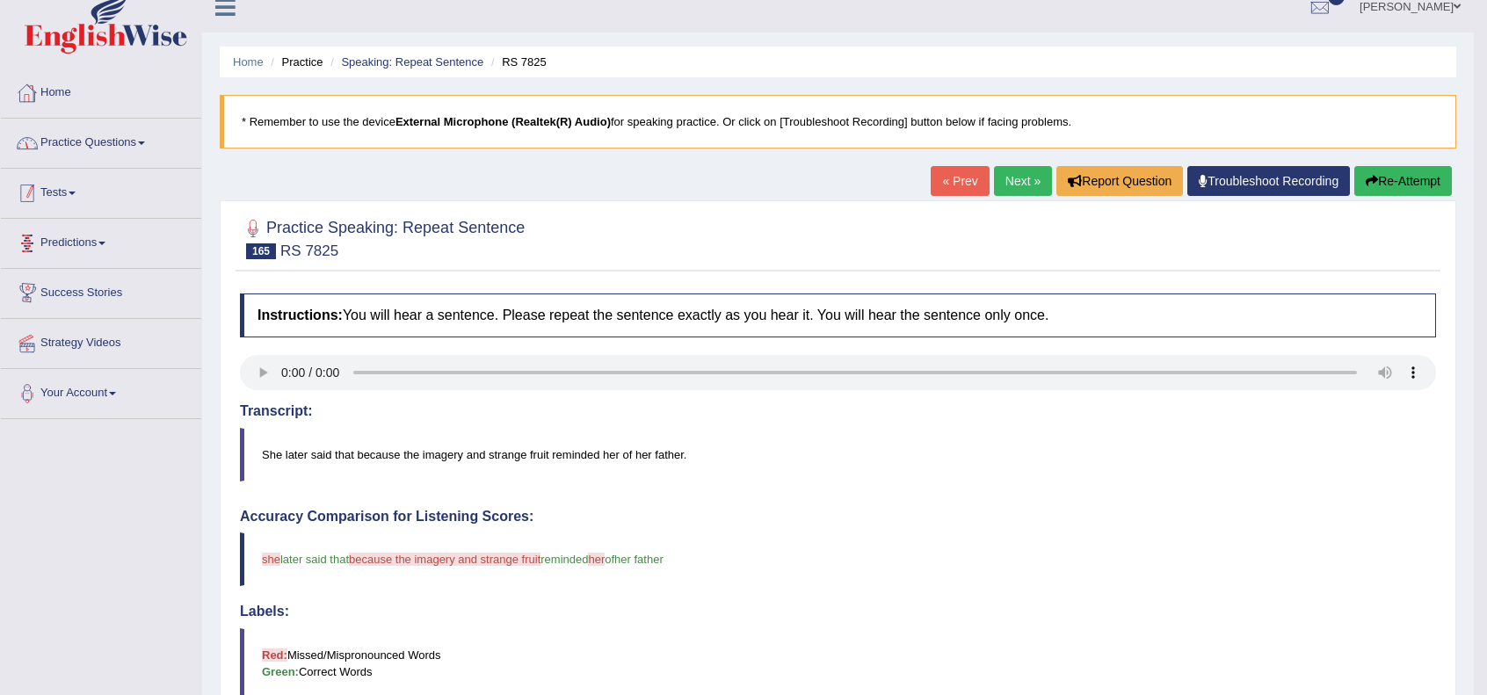
click at [72, 92] on link "Home" at bounding box center [101, 91] width 200 height 44
